Goal: Transaction & Acquisition: Purchase product/service

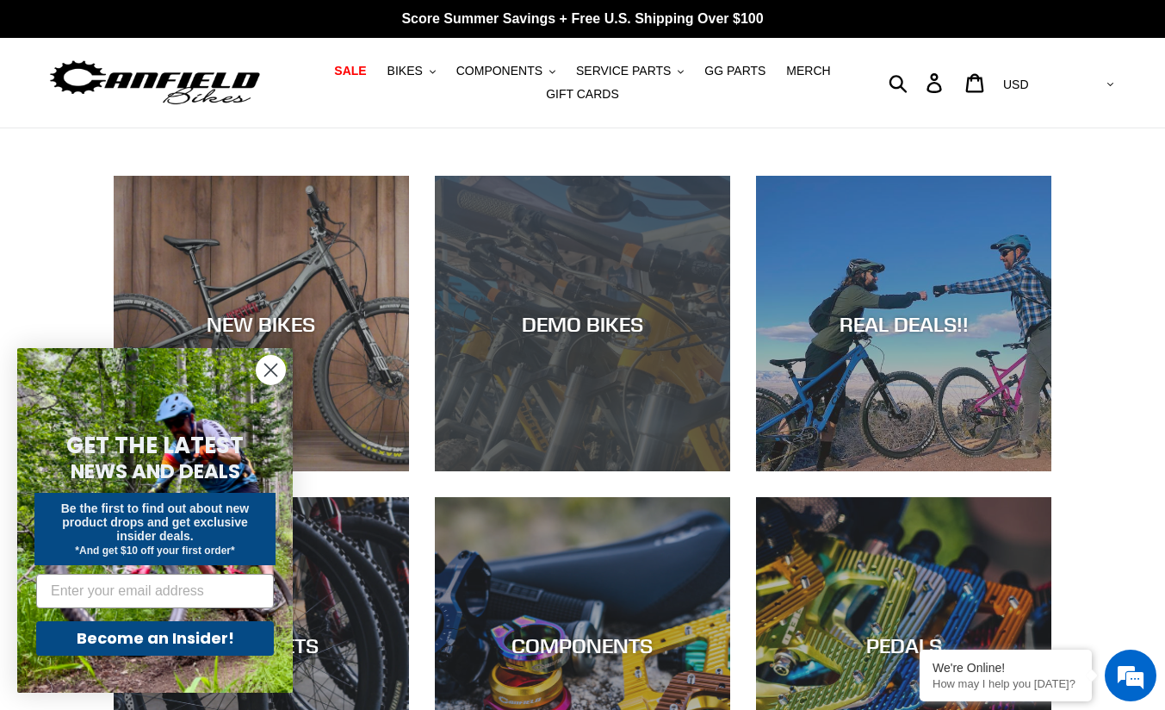
click at [593, 320] on div "DEMO BIKES" at bounding box center [582, 323] width 295 height 25
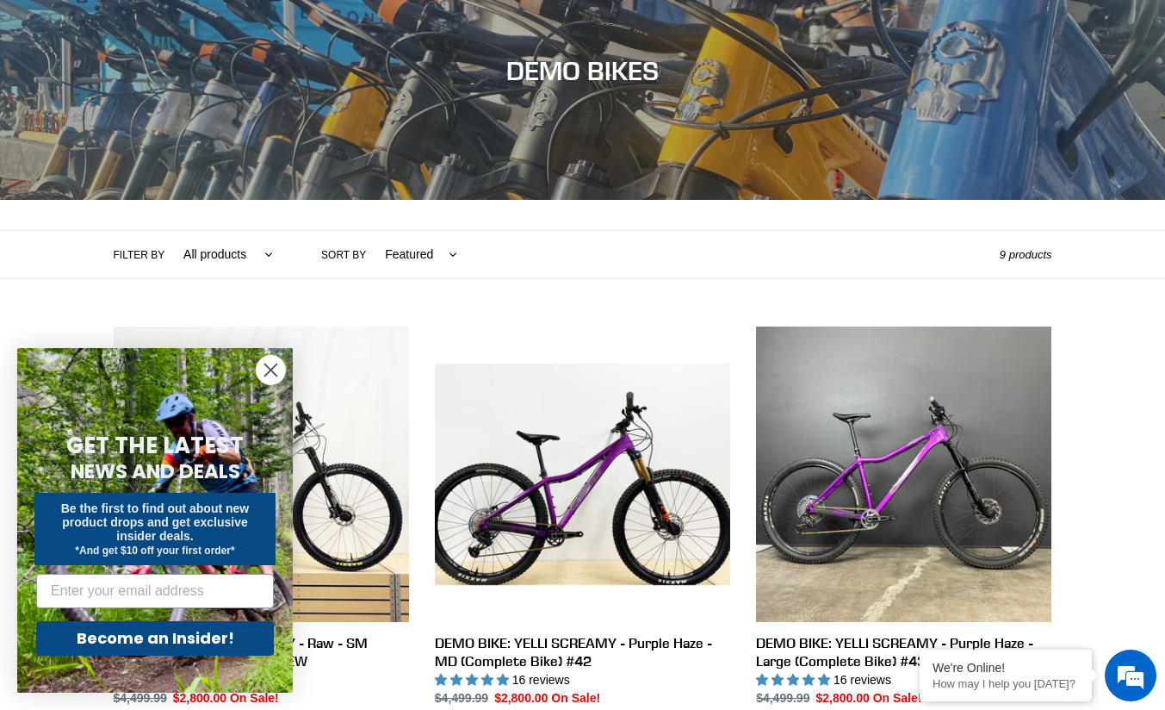
scroll to position [192, 0]
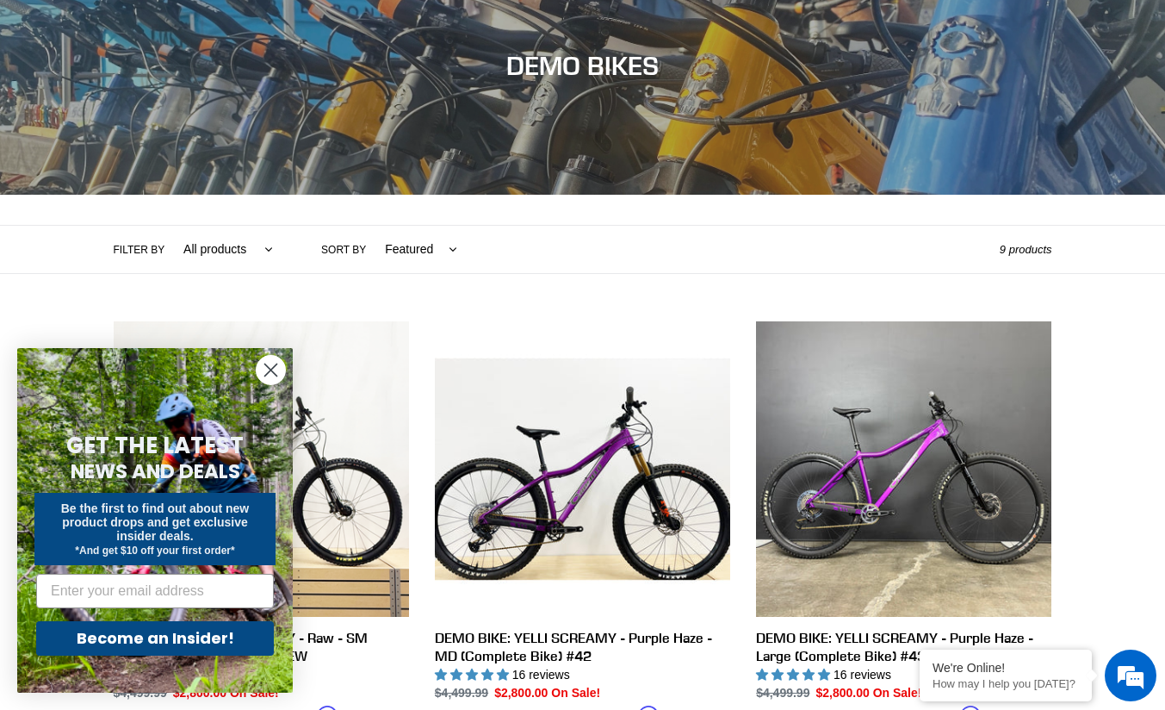
click at [271, 369] on icon "Close dialog" at bounding box center [271, 370] width 12 height 12
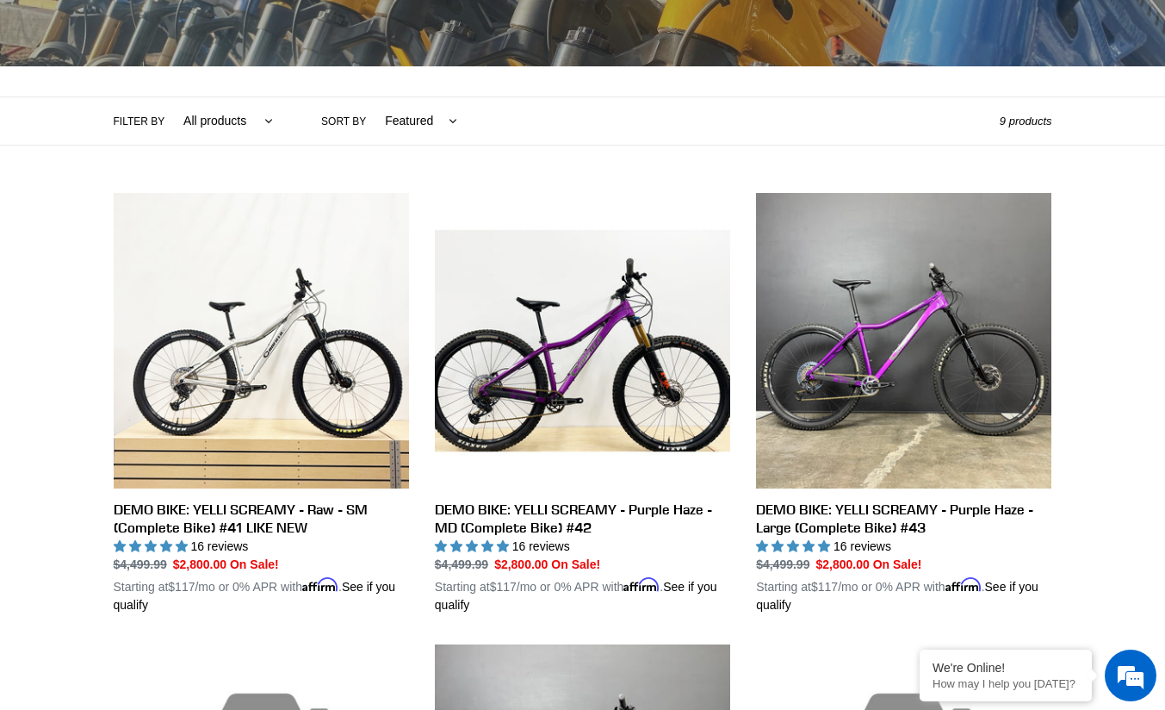
scroll to position [326, 0]
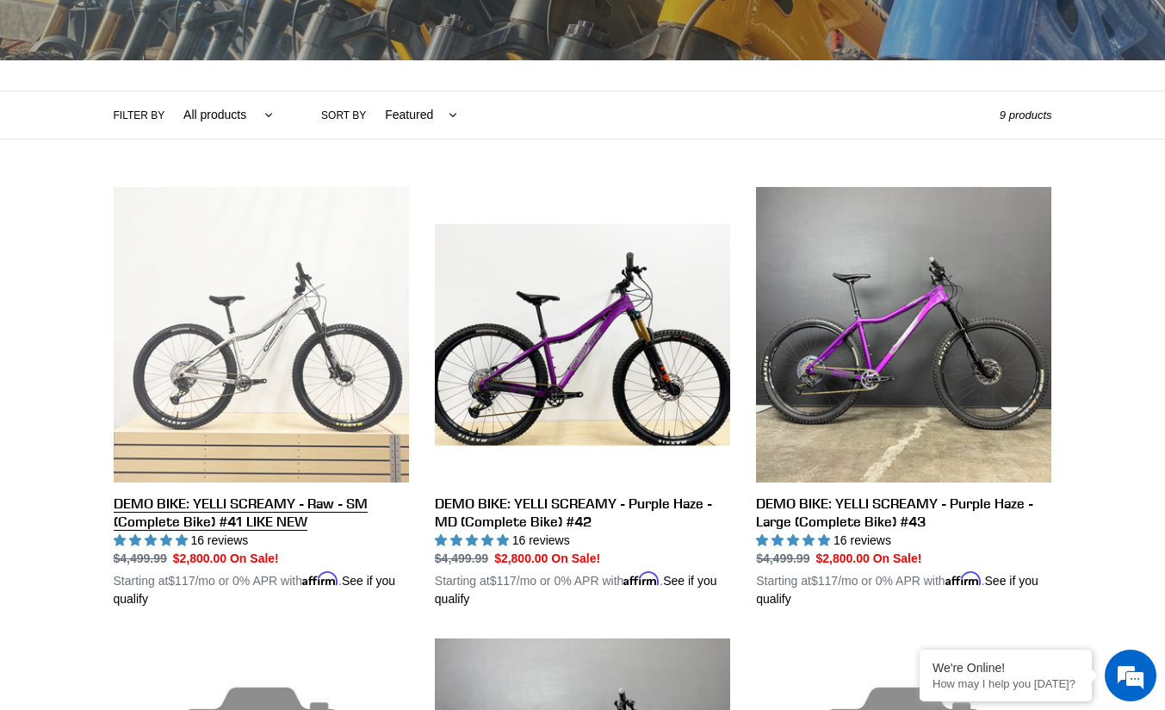
click at [277, 361] on link "DEMO BIKE: YELLI SCREAMY - Raw - SM (Complete Bike) #41 LIKE NEW" at bounding box center [261, 397] width 295 height 421
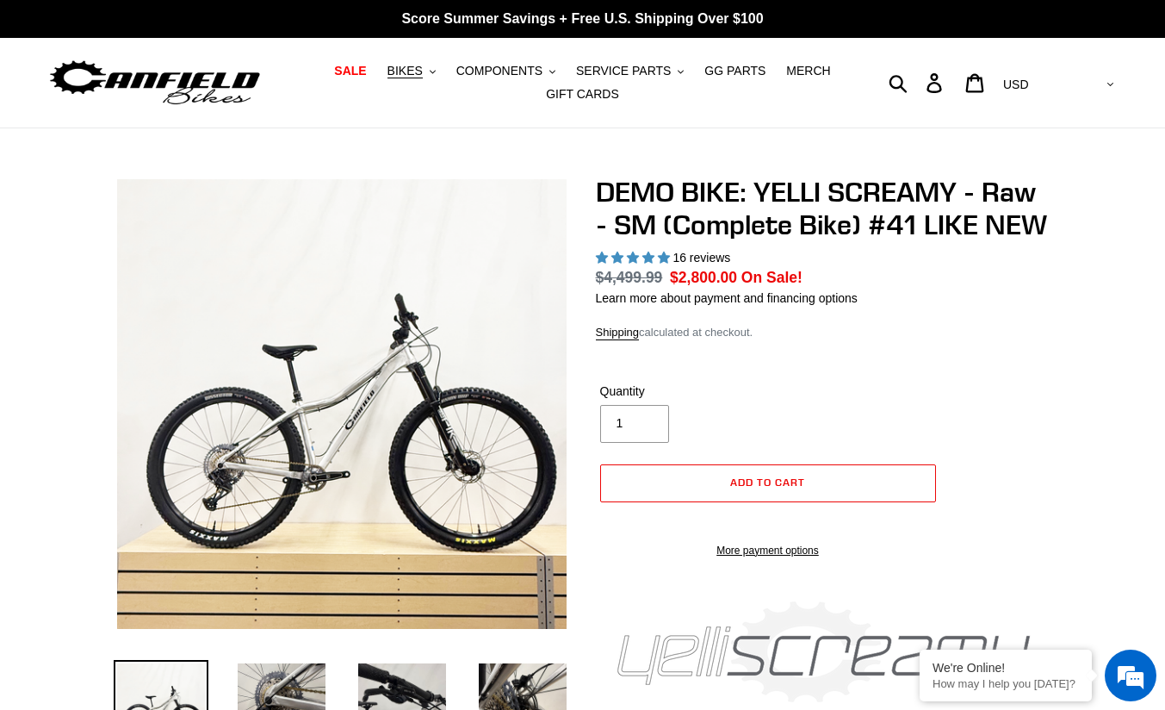
select select "highest-rating"
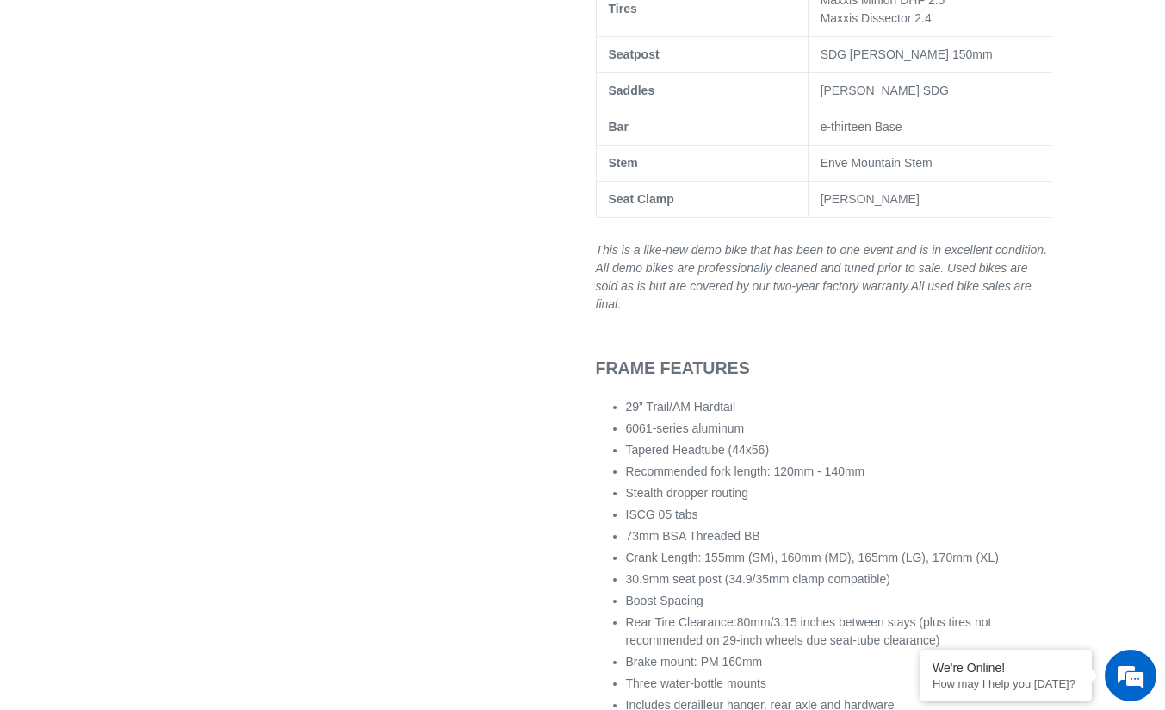
scroll to position [1430, 0]
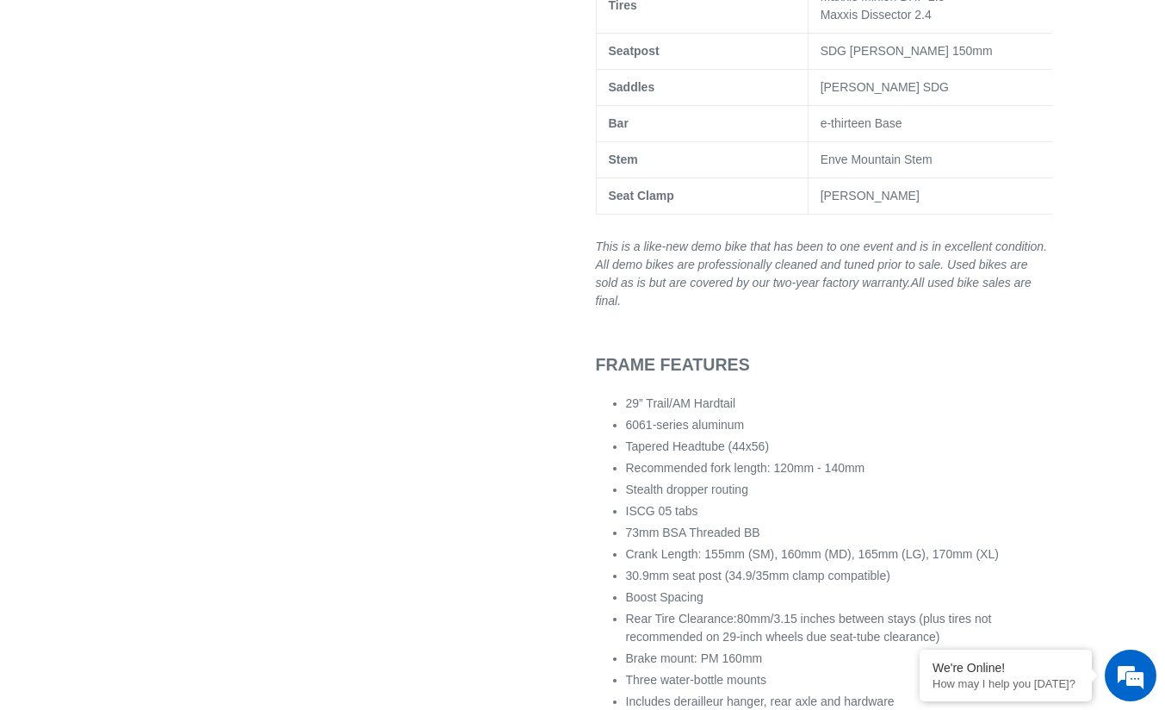
click at [89, 431] on div at bounding box center [570, 297] width 965 height 3104
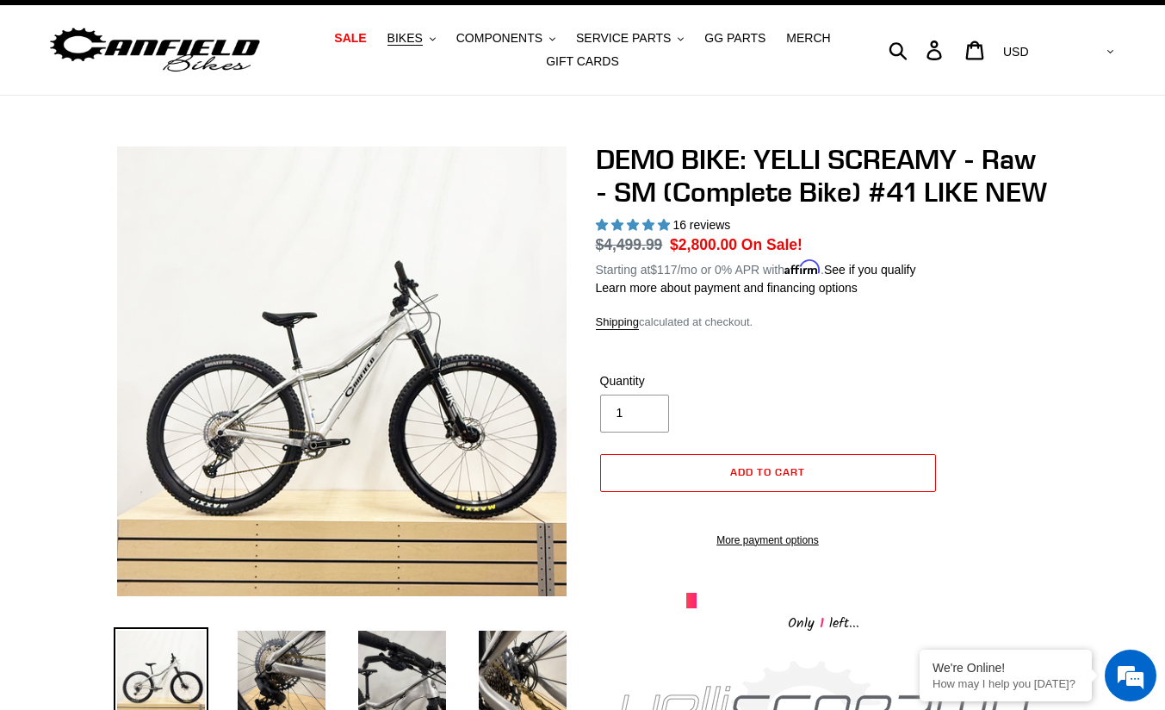
scroll to position [0, 0]
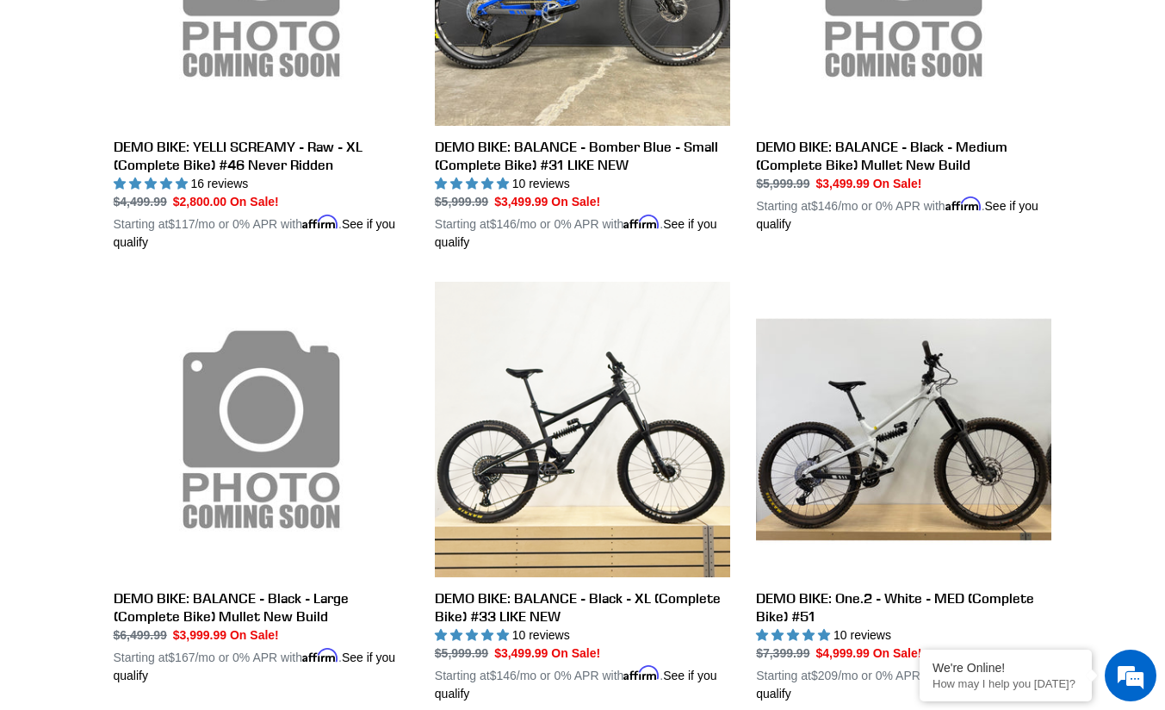
scroll to position [1135, 0]
